Goal: Task Accomplishment & Management: Manage account settings

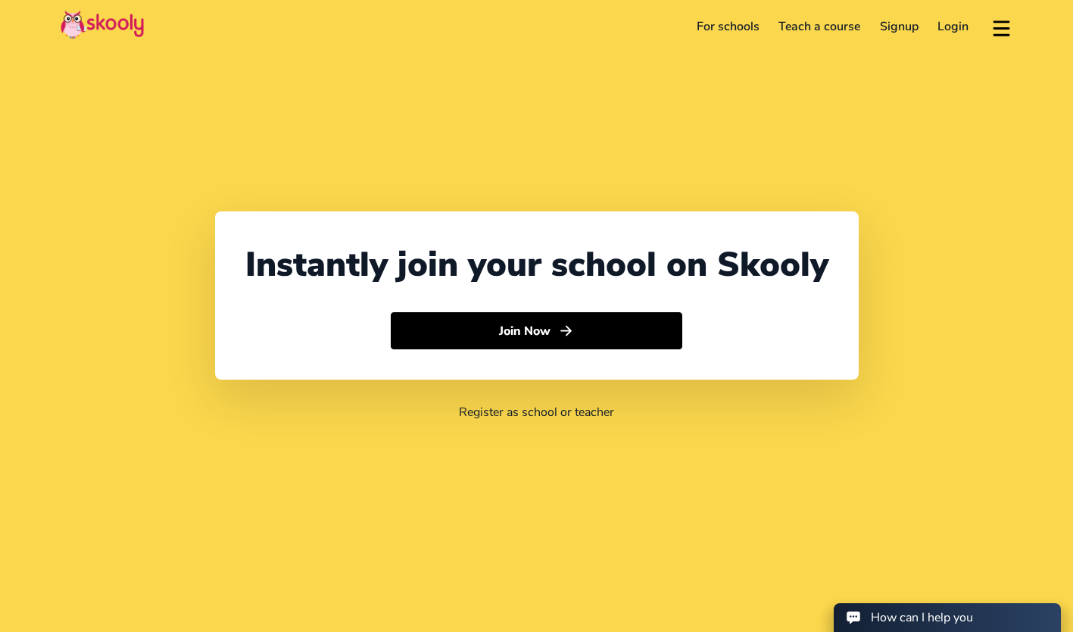
select select "60"
select select "[GEOGRAPHIC_DATA]"
select select "[GEOGRAPHIC_DATA]/Kuala_Lumpur"
click at [940, 26] on link "Login" at bounding box center [954, 26] width 51 height 24
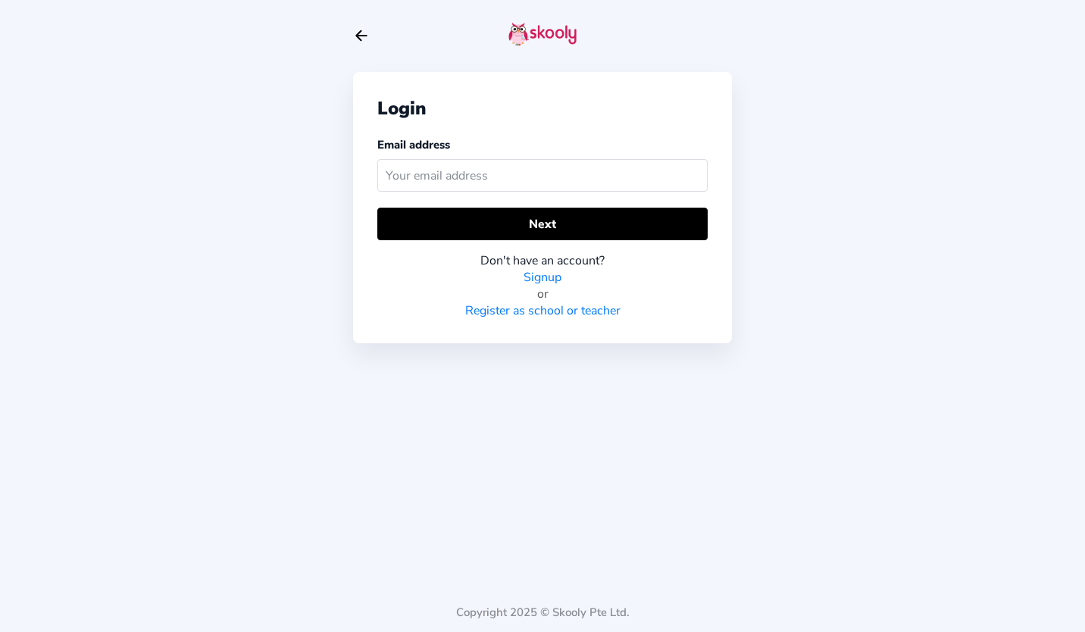
click at [521, 181] on input "text" at bounding box center [542, 175] width 330 height 33
type input "[EMAIL_ADDRESS][DOMAIN_NAME]"
click at [512, 223] on button "Next" at bounding box center [542, 224] width 330 height 33
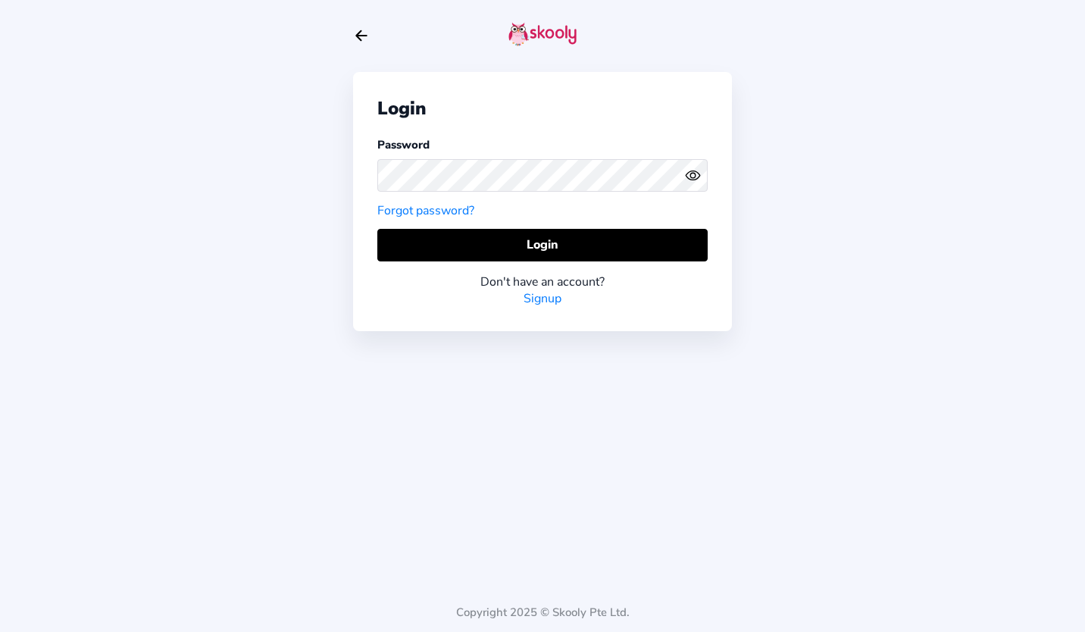
click at [528, 250] on button "Login" at bounding box center [542, 245] width 330 height 33
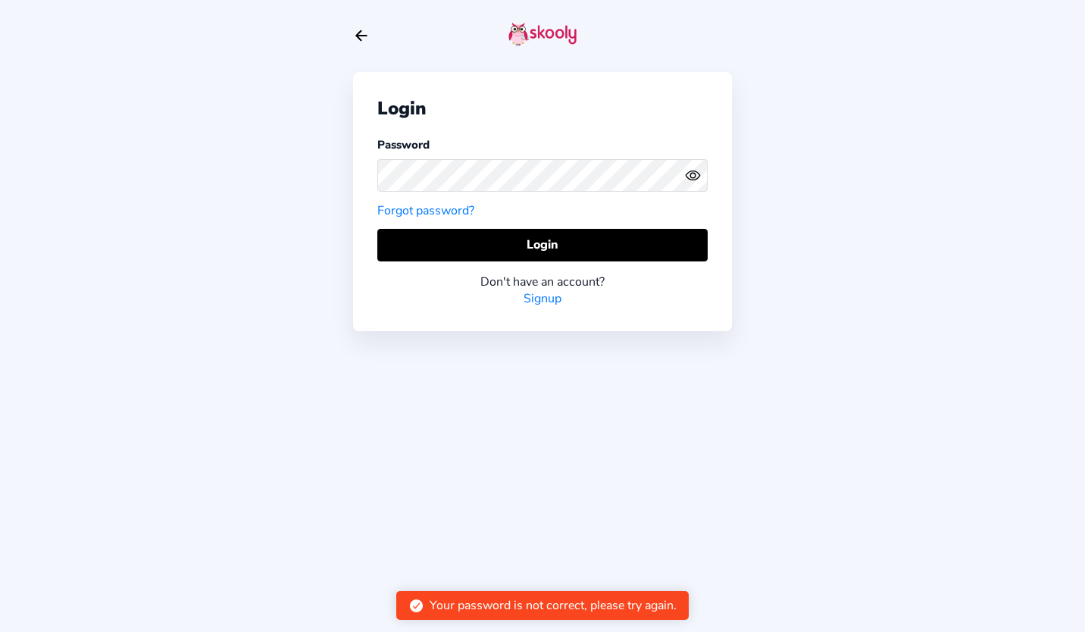
click at [538, 248] on button "Login" at bounding box center [542, 245] width 330 height 33
click at [364, 36] on icon "Arrow Back" at bounding box center [361, 35] width 17 height 17
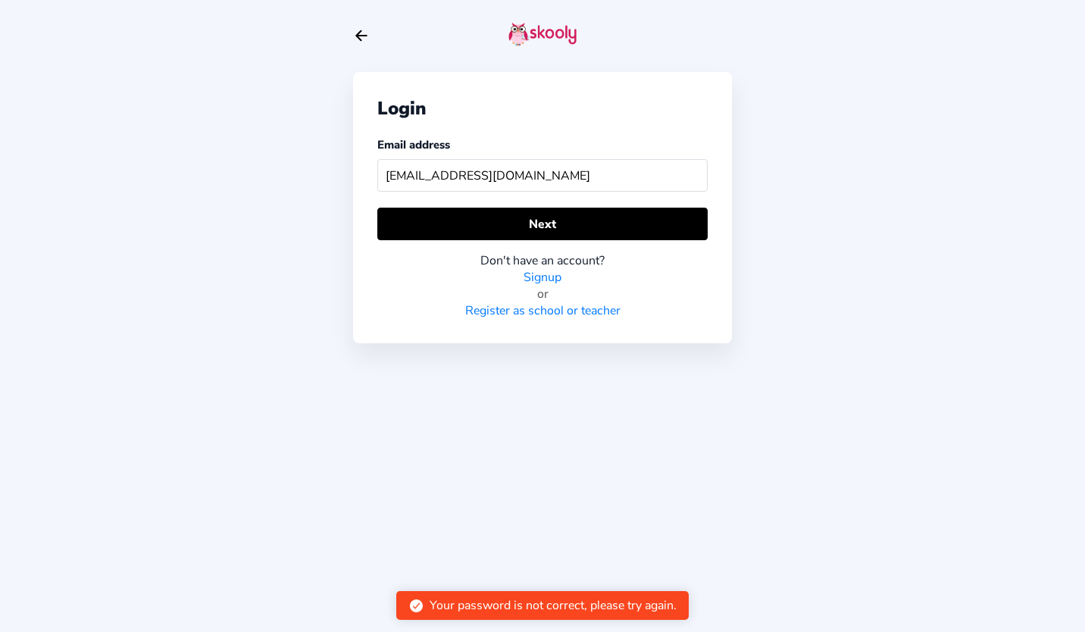
click at [559, 217] on button "Next" at bounding box center [542, 224] width 330 height 33
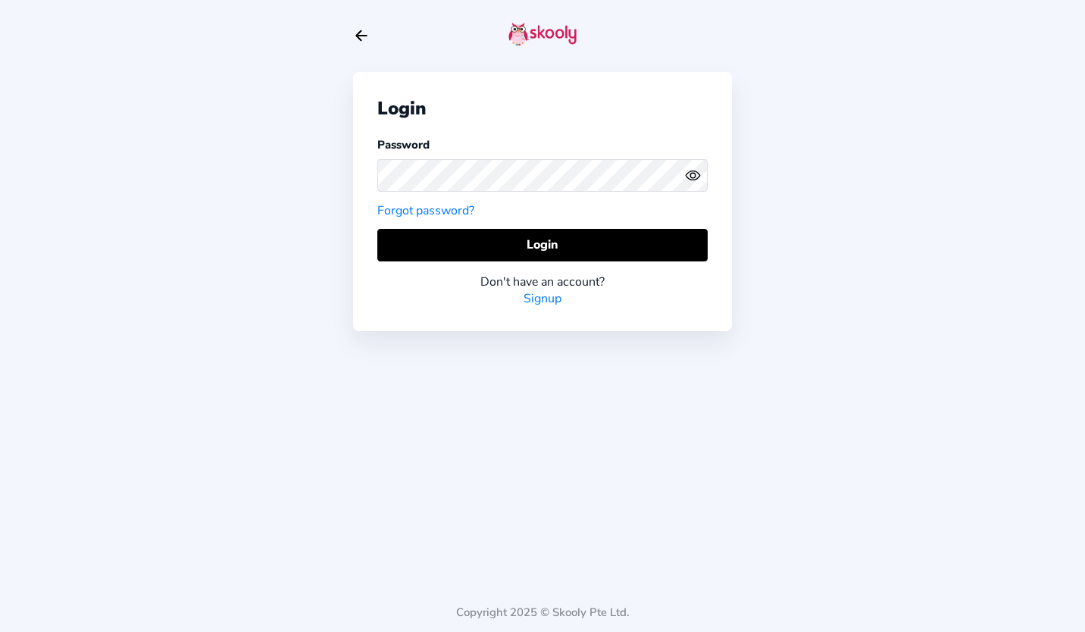
click at [551, 245] on button "Login" at bounding box center [542, 245] width 330 height 33
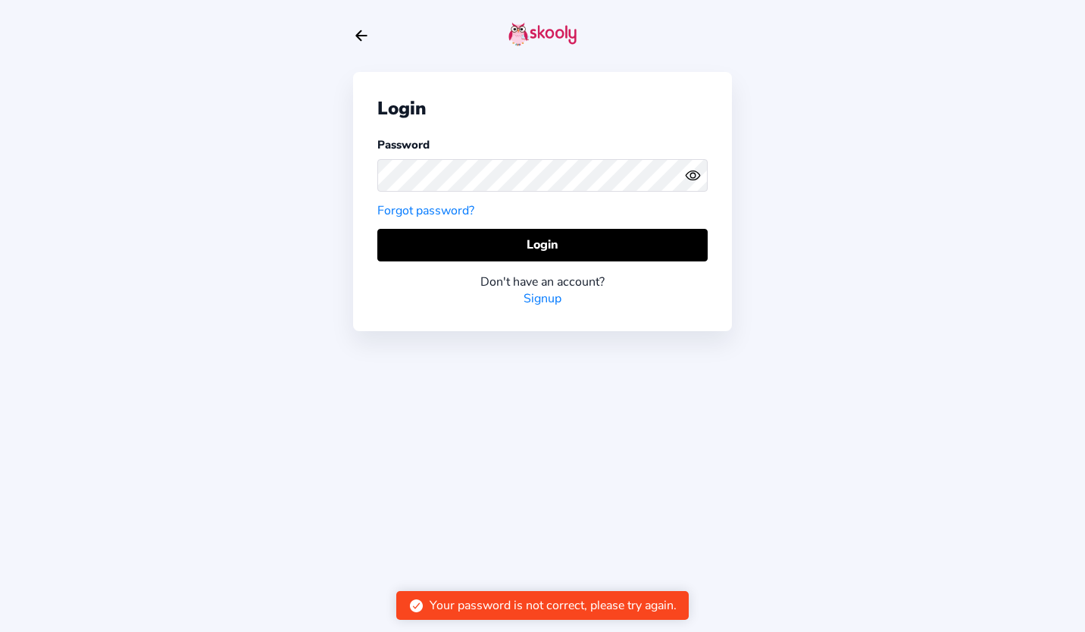
click at [555, 242] on button "Login" at bounding box center [542, 245] width 330 height 33
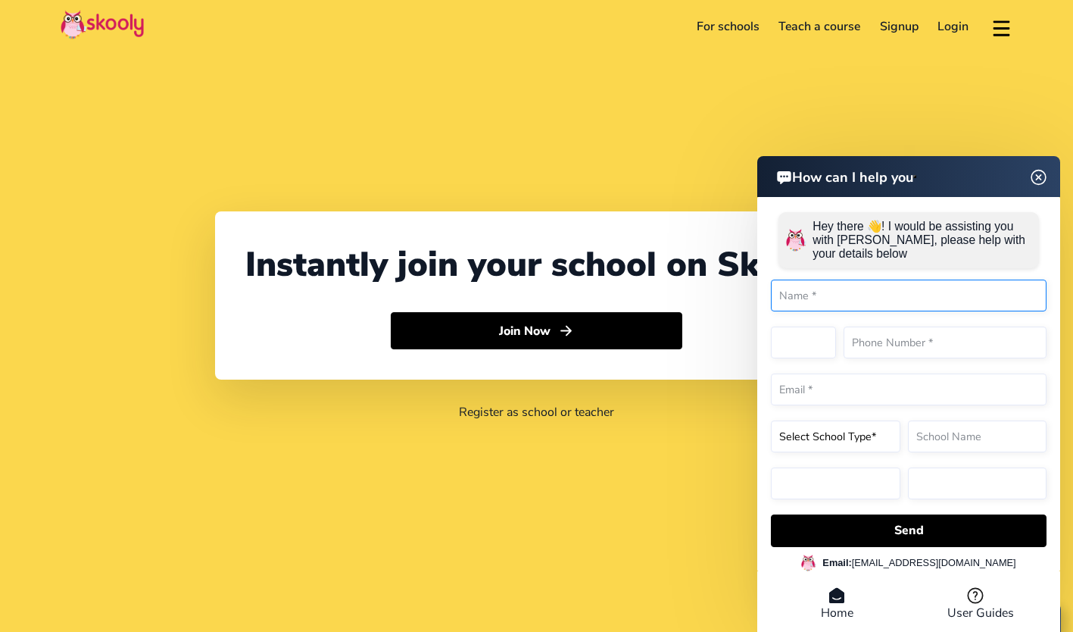
select select "60"
select select "[GEOGRAPHIC_DATA]"
select select "[GEOGRAPHIC_DATA]/Kuala_Lumpur"
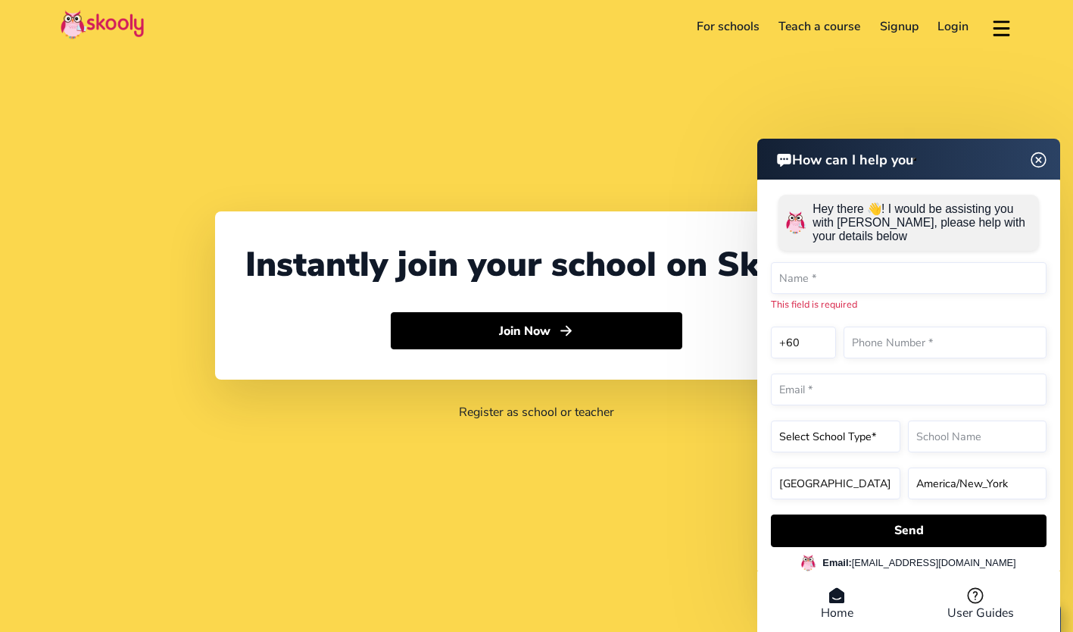
click at [938, 25] on link "Login" at bounding box center [954, 26] width 51 height 24
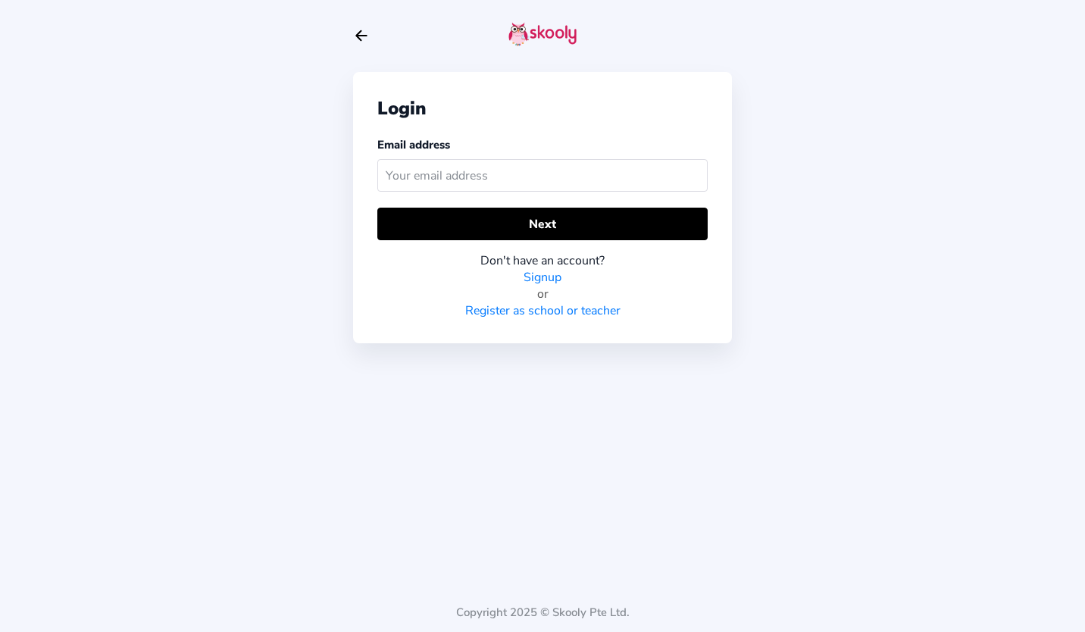
click at [429, 176] on input "text" at bounding box center [542, 175] width 330 height 33
type input "[EMAIL_ADDRESS][DOMAIN_NAME]"
click at [511, 226] on button "Next" at bounding box center [542, 224] width 330 height 33
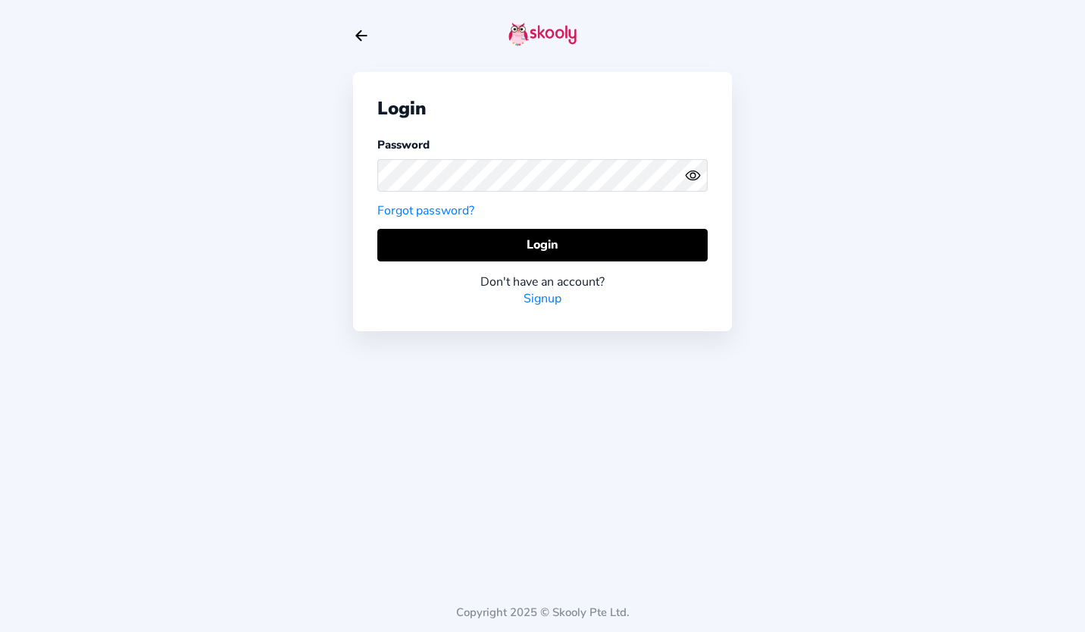
click at [532, 242] on button "Login" at bounding box center [542, 245] width 330 height 33
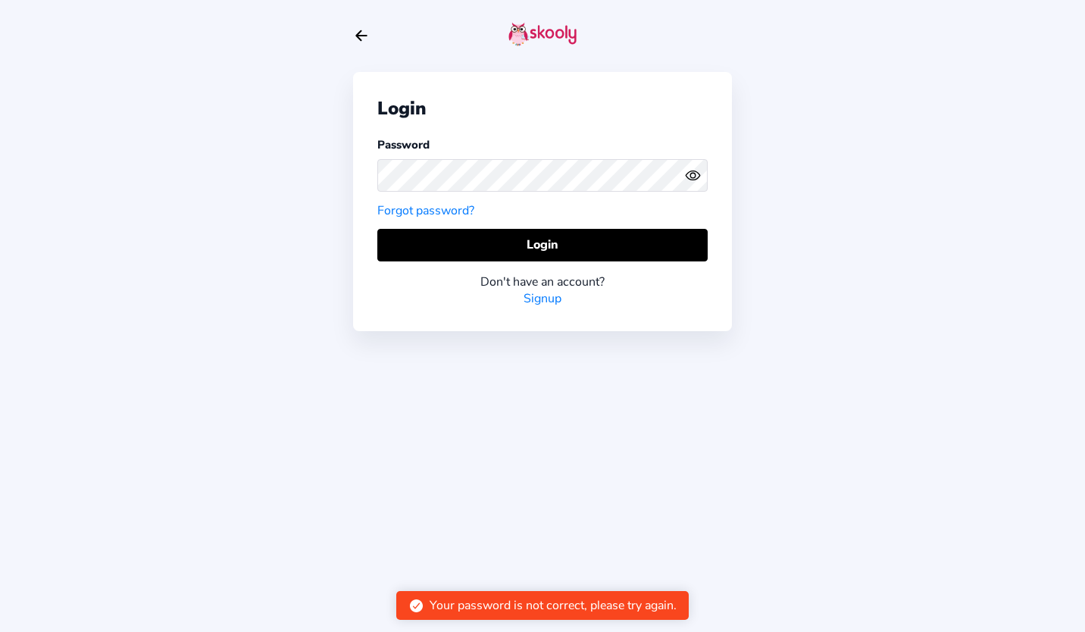
click at [504, 158] on div at bounding box center [542, 175] width 330 height 45
click at [563, 249] on button "Login" at bounding box center [542, 245] width 330 height 33
